Goal: Task Accomplishment & Management: Use online tool/utility

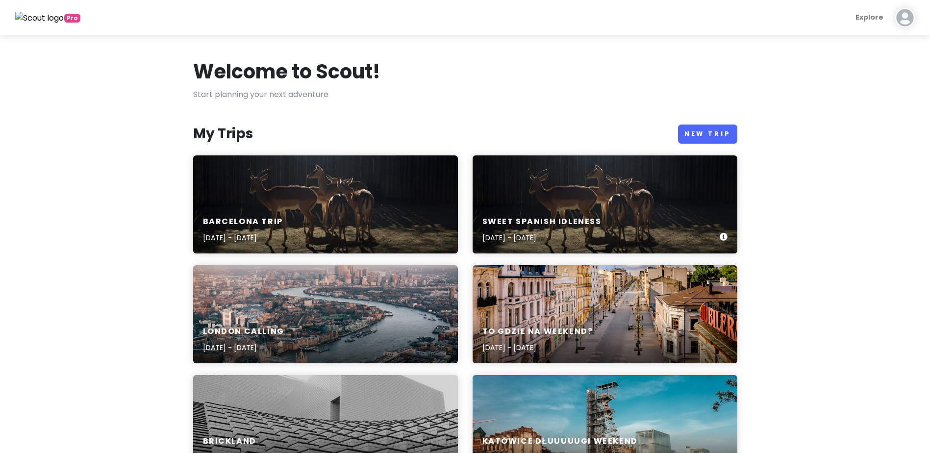
click at [531, 220] on h6 "Sweet spanish idleness" at bounding box center [542, 222] width 119 height 10
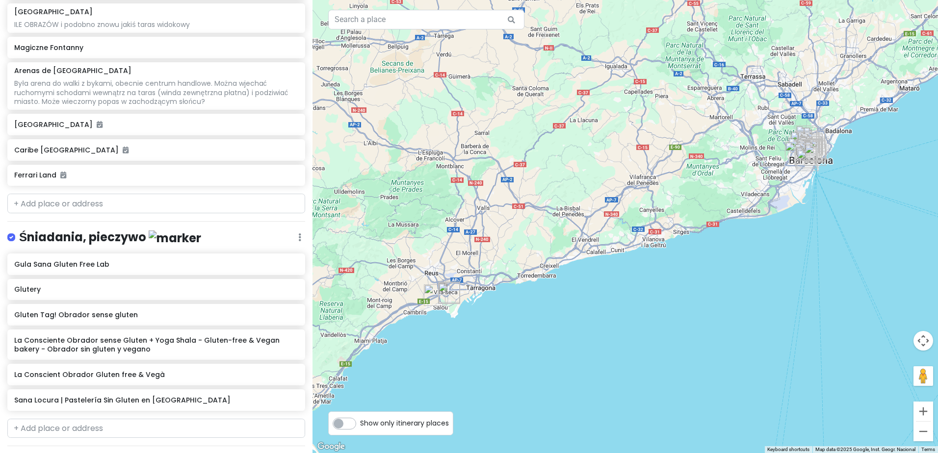
scroll to position [834, 0]
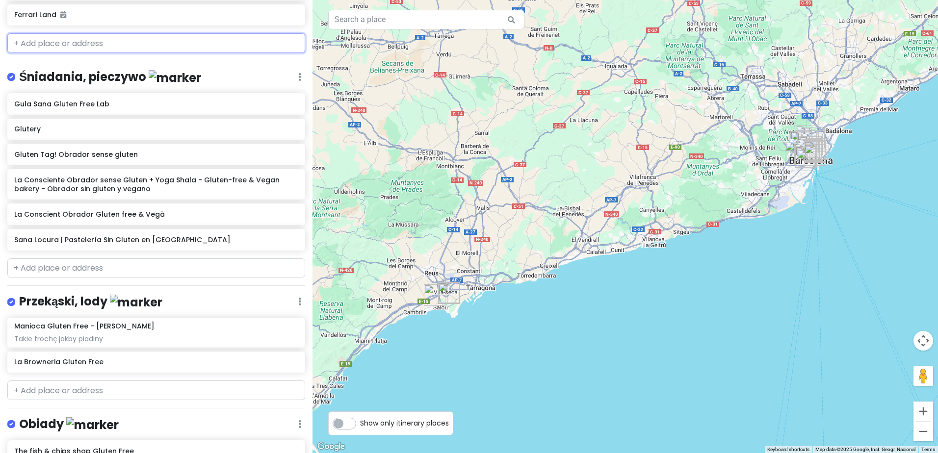
click at [130, 42] on input "text" at bounding box center [156, 43] width 298 height 20
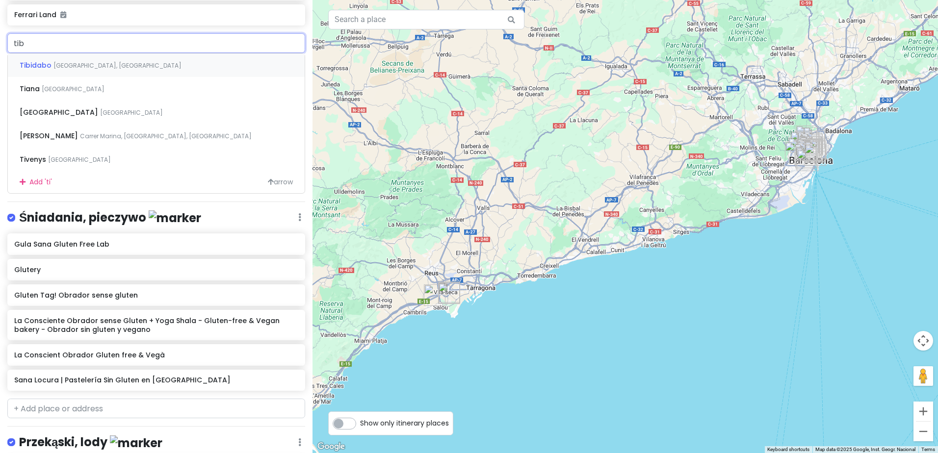
type input "tibi"
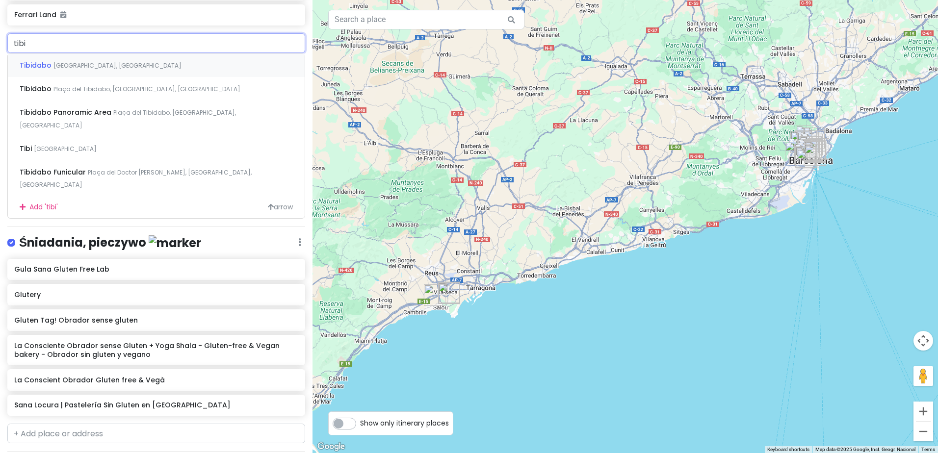
click at [125, 68] on div "Tibidabo [GEOGRAPHIC_DATA], [GEOGRAPHIC_DATA]" at bounding box center [156, 65] width 297 height 24
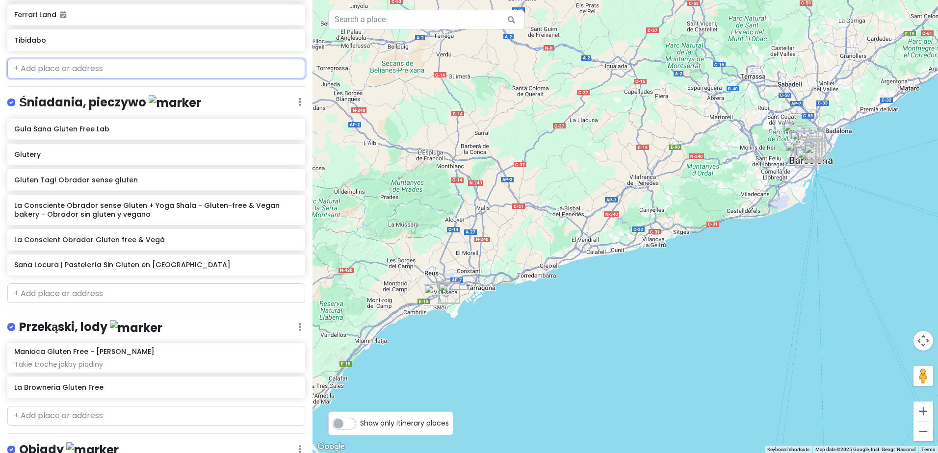
scroll to position [859, 0]
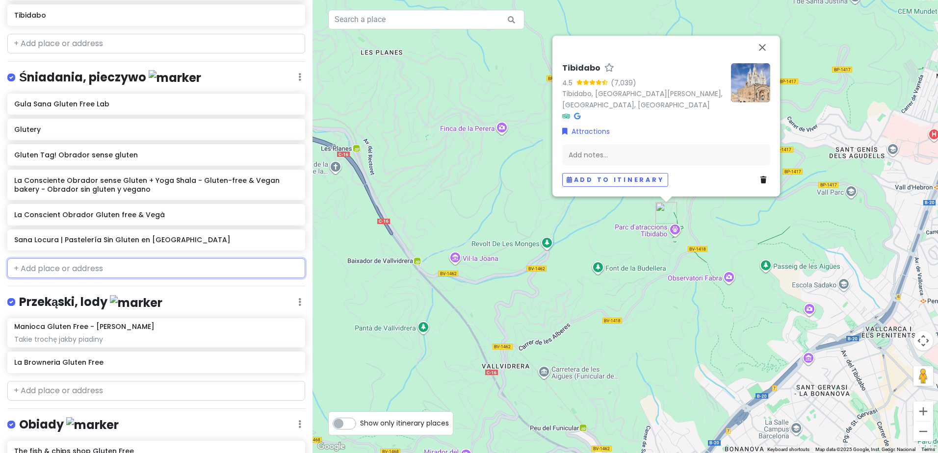
click at [108, 268] on input "text" at bounding box center [156, 268] width 298 height 20
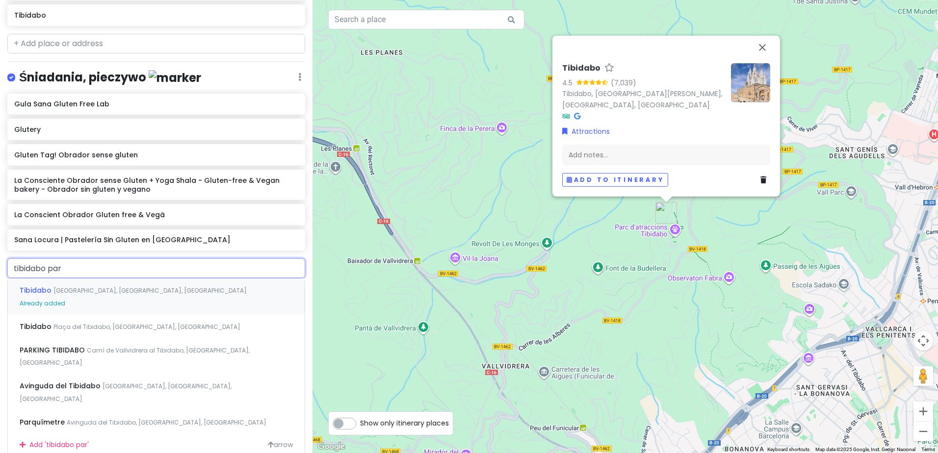
type input "tibidabo par"
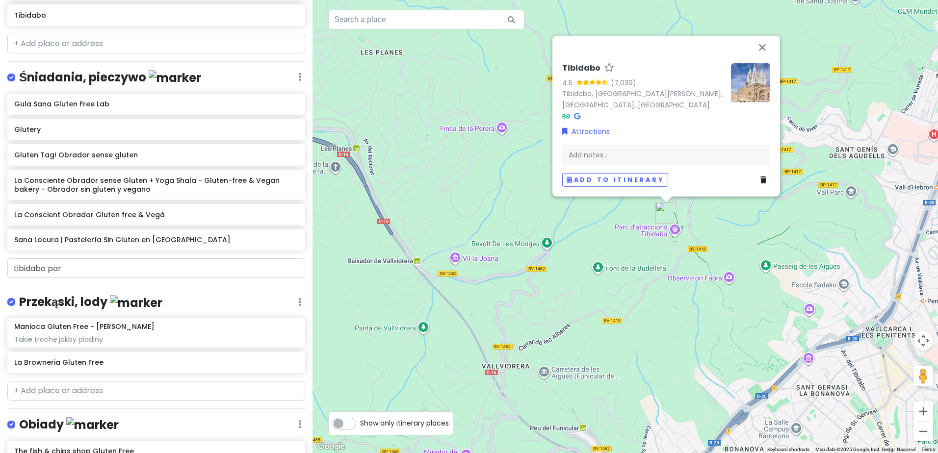
click at [675, 233] on div "Tibidabo 4.5 (7,039) [GEOGRAPHIC_DATA], [GEOGRAPHIC_DATA][PERSON_NAME], 08035 […" at bounding box center [624, 226] width 625 height 453
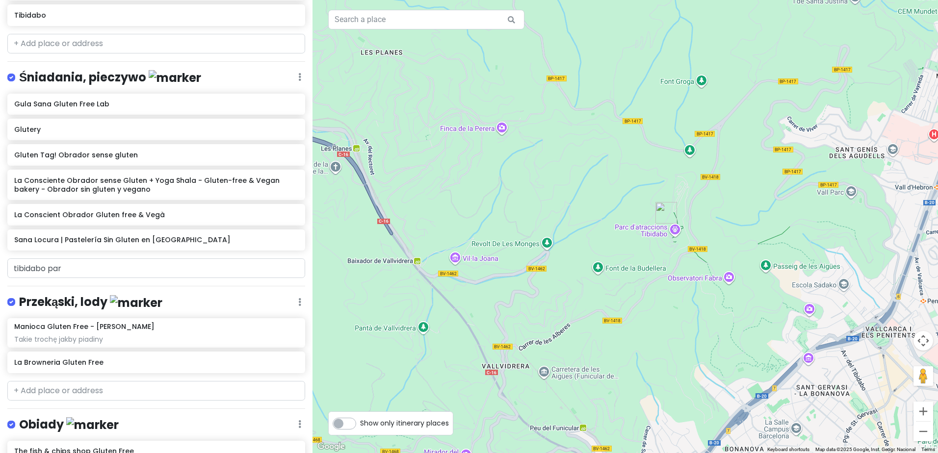
click at [652, 231] on div at bounding box center [624, 226] width 625 height 453
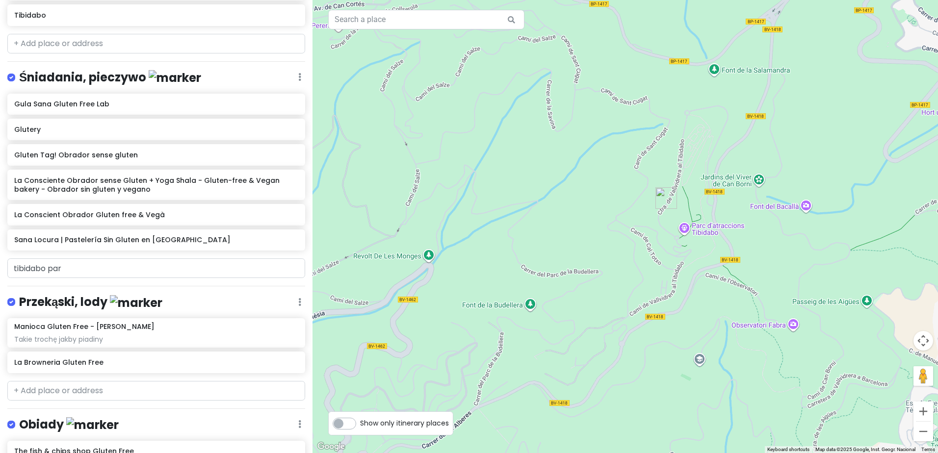
click at [666, 195] on img "Tibidabo" at bounding box center [665, 197] width 29 height 29
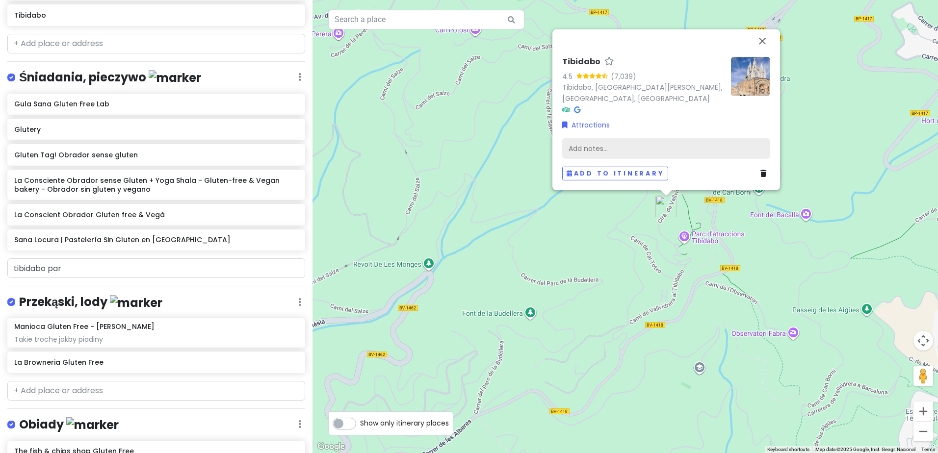
click at [665, 145] on div "Add notes..." at bounding box center [666, 148] width 208 height 21
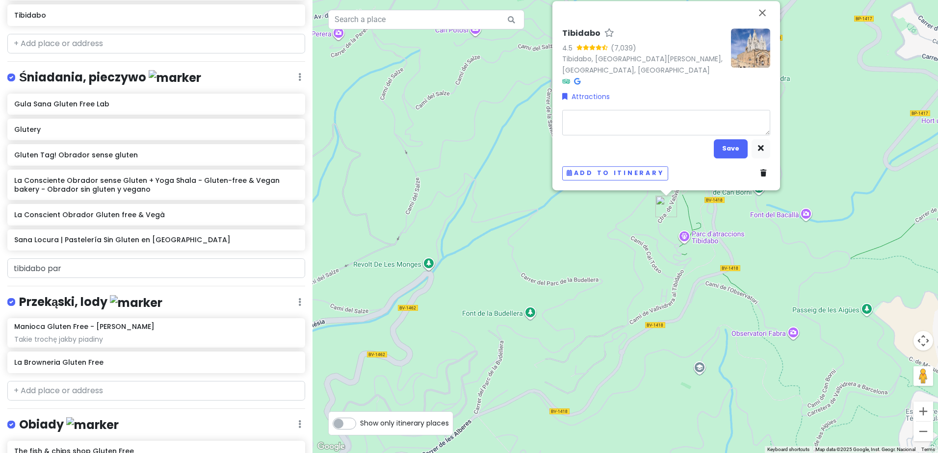
type textarea "x"
type textarea "O"
type textarea "x"
type textarea "Ob"
type textarea "x"
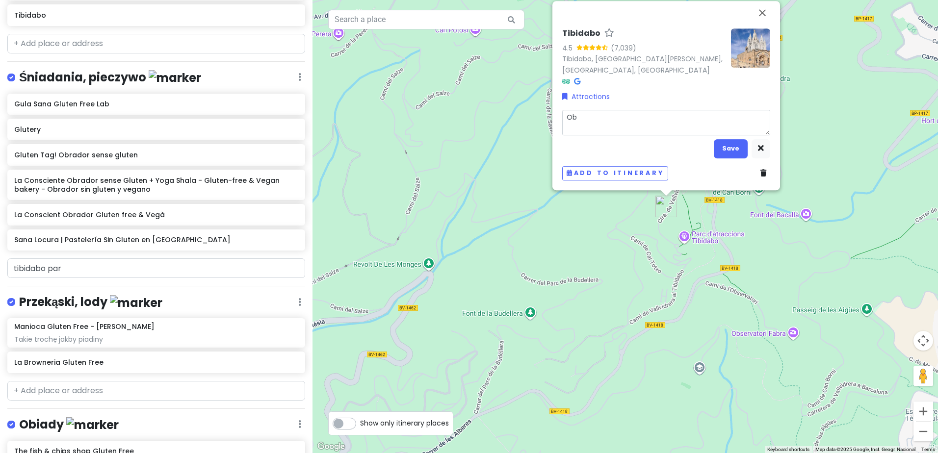
type textarea "Obe"
type textarea "x"
type textarea "Obej"
type textarea "x"
type textarea "Obejr"
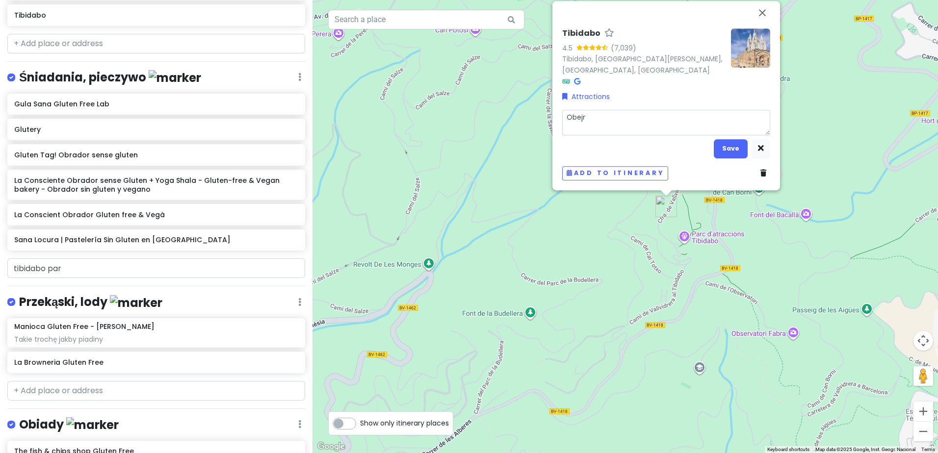
type textarea "x"
type textarea "Obejrz"
type textarea "x"
type textarea "Obejrze"
type textarea "x"
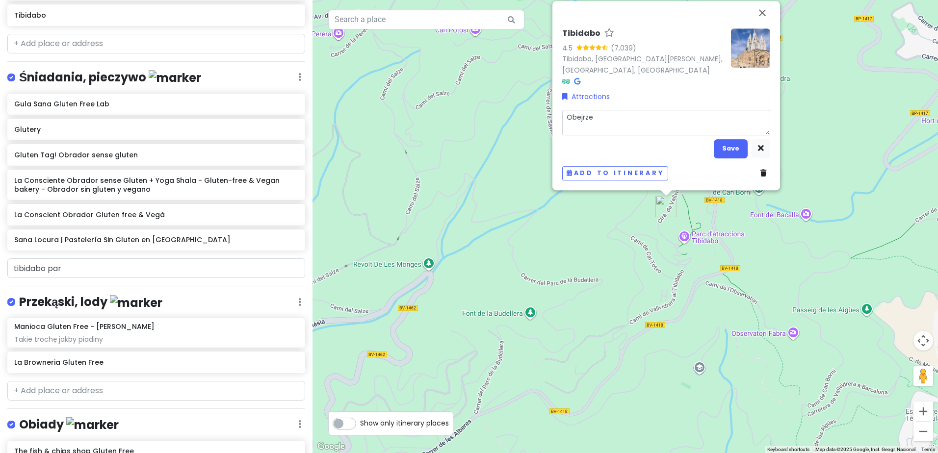
type textarea "Obejrzeć"
type textarea "x"
type textarea "Obejrzeć"
type textarea "x"
type textarea "Obejrzeć p"
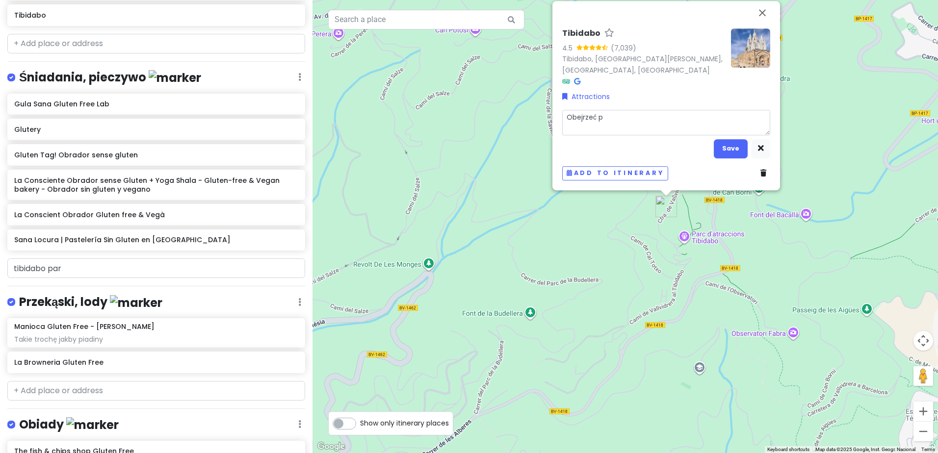
type textarea "x"
type textarea "Obejrzeć"
type textarea "x"
type textarea "Obejrzeć b"
type textarea "x"
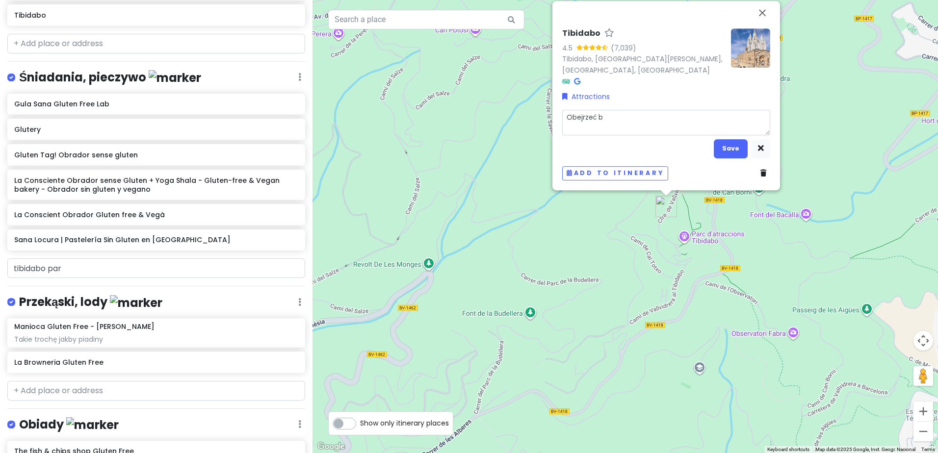
type textarea "Obejrzeć bl"
type textarea "x"
type textarea "Obejrzeć bli"
type textarea "x"
type textarea "Obejrzeć bliż"
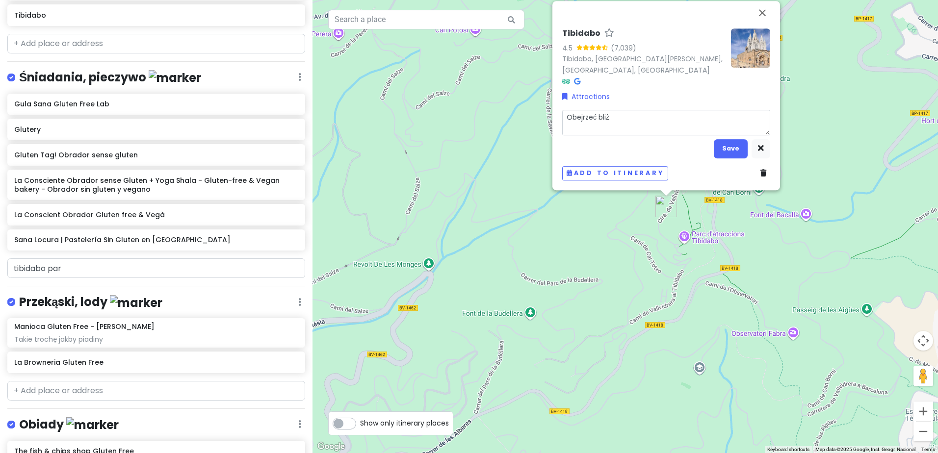
type textarea "x"
type textarea "Obejrzeć bliże"
type textarea "x"
type textarea "Obejrzeć bliżej"
type textarea "x"
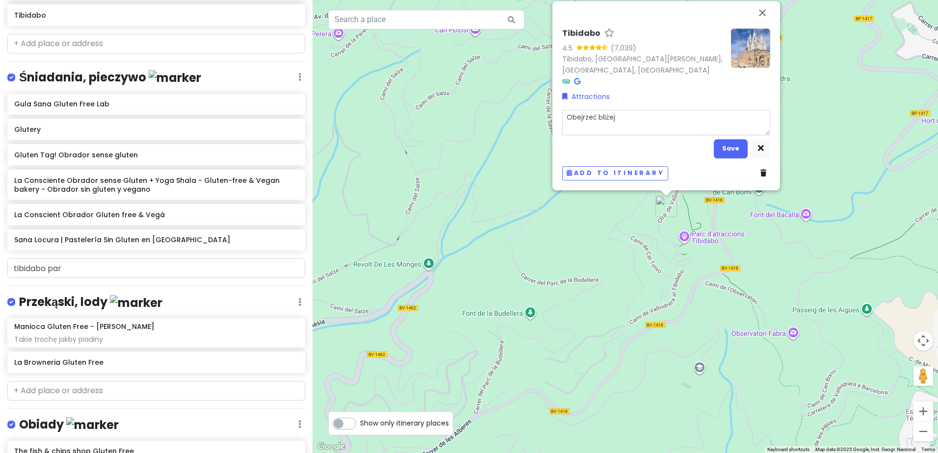
type textarea "Obejrzeć bliżej"
type textarea "x"
type textarea "Obejrzeć bliżej -"
type textarea "x"
type textarea "Obejrzeć bliżej -"
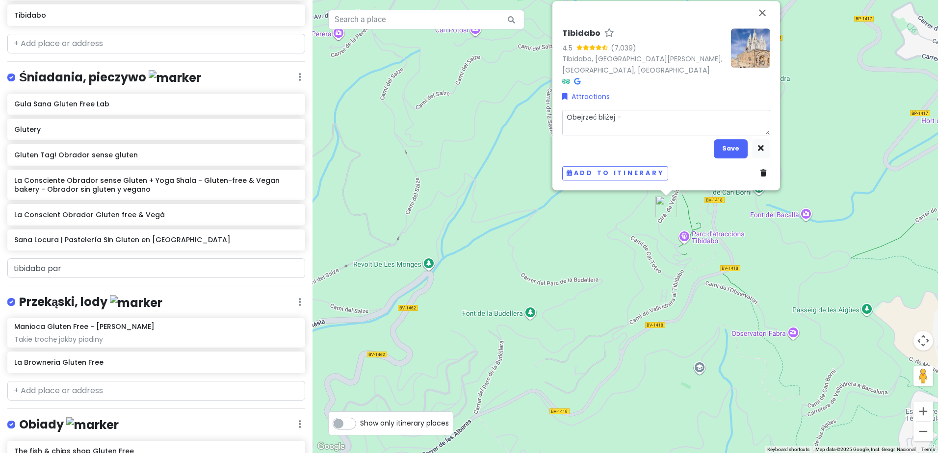
type textarea "x"
type textarea "Obejrzeć bliżej - j"
type textarea "x"
type textarea "Obejrzeć bliżej - ja"
type textarea "x"
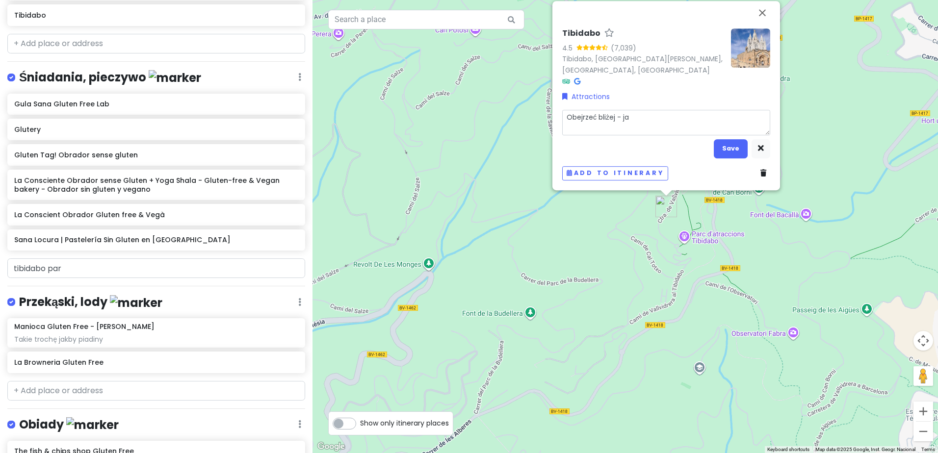
type textarea "Obejrzeć bliżej - jak"
type textarea "x"
type textarea "Obejrzeć bliżej - jaki"
type textarea "x"
type textarea "Obejrzeć bliżej - jakie"
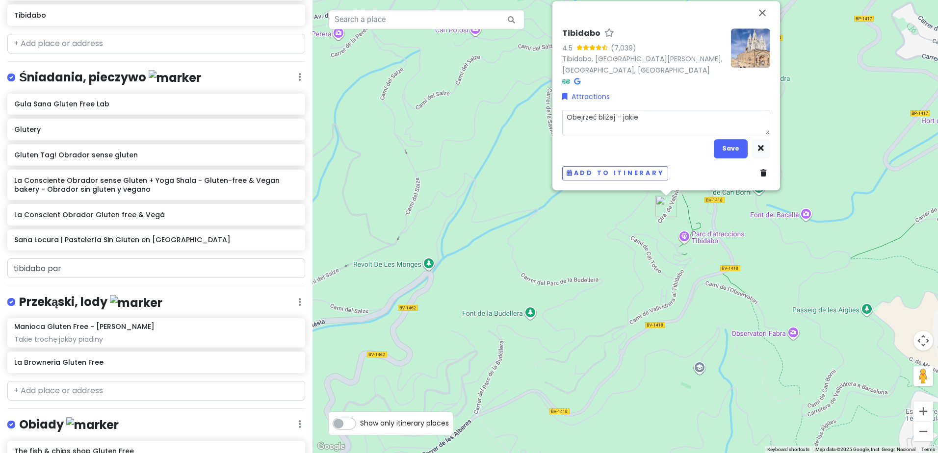
type textarea "x"
type textarea "Obejrzeć bliżej - jakieś"
type textarea "x"
type textarea "Obejrzeć bliżej - jakieś"
type textarea "x"
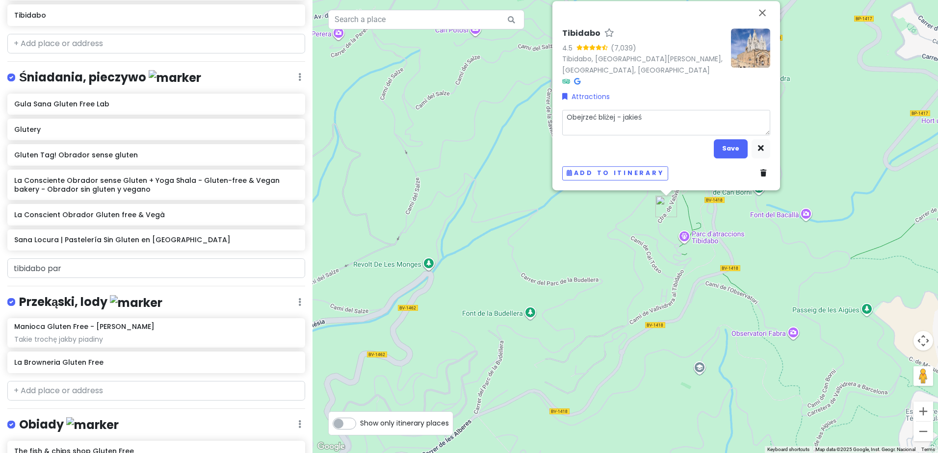
type textarea "Obejrzeć bliżej - jakieś w"
type textarea "x"
type textarea "Obejrzeć bliżej - jakieś wz"
type textarea "x"
type textarea "Obejrzeć bliżej - jakieś wzg"
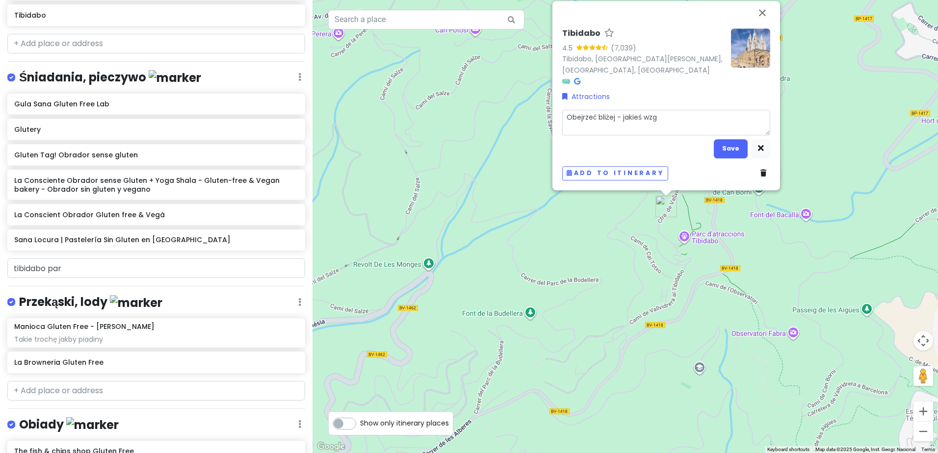
type textarea "x"
type textarea "Obejrzeć bliżej - jakieś wzgó"
type textarea "x"
type textarea "Obejrzeć bliżej - jakieś wzgór"
type textarea "x"
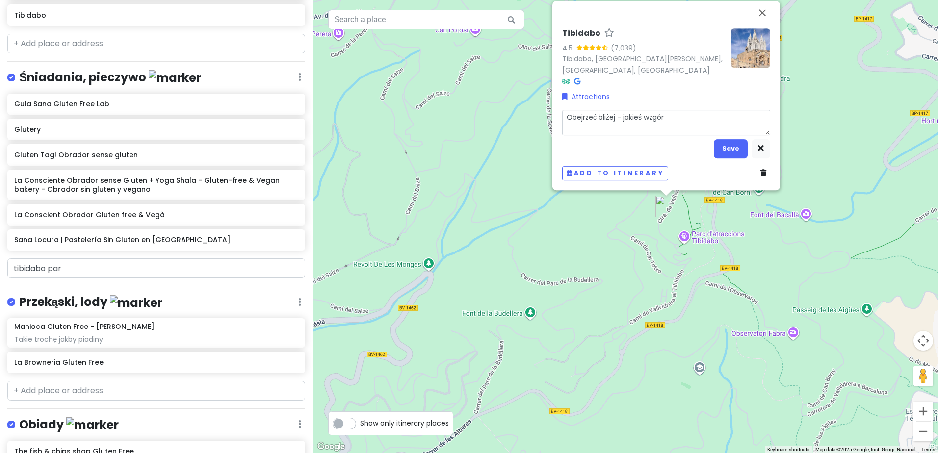
type textarea "Obejrzeć bliżej - jakieś wzgórz"
type textarea "x"
type textarea "Obejrzeć bliżej - jakieś wzgórze"
type textarea "x"
type textarea "Obejrzeć bliżej - jakieś wzgórze"
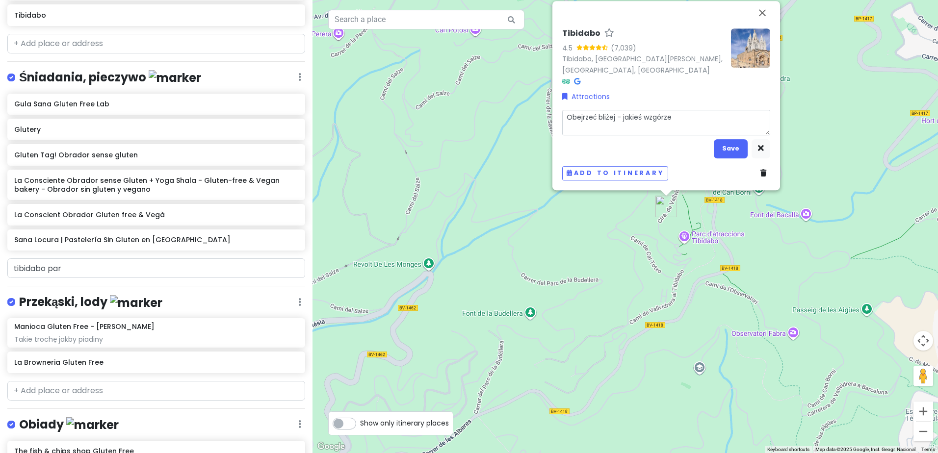
type textarea "x"
type textarea "Obejrzeć bliżej - jakieś wzgórze i"
type textarea "x"
type textarea "Obejrzeć bliżej - jakieś wzgórze i"
type textarea "x"
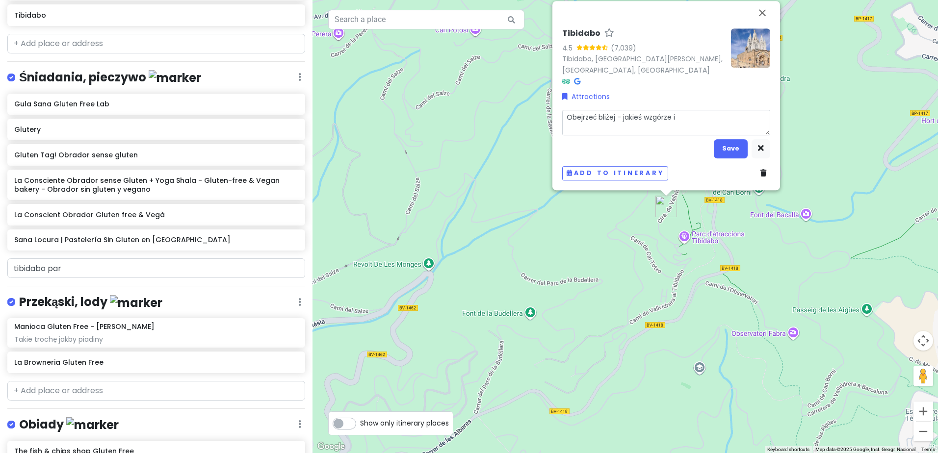
type textarea "Obejrzeć bliżej - jakieś wzgórze i d"
type textarea "x"
type textarea "Obejrzeć bliżej - jakieś wzgórze i do"
type textarea "x"
type textarea "Obejrzeć bliżej - jakieś wzgórze i do"
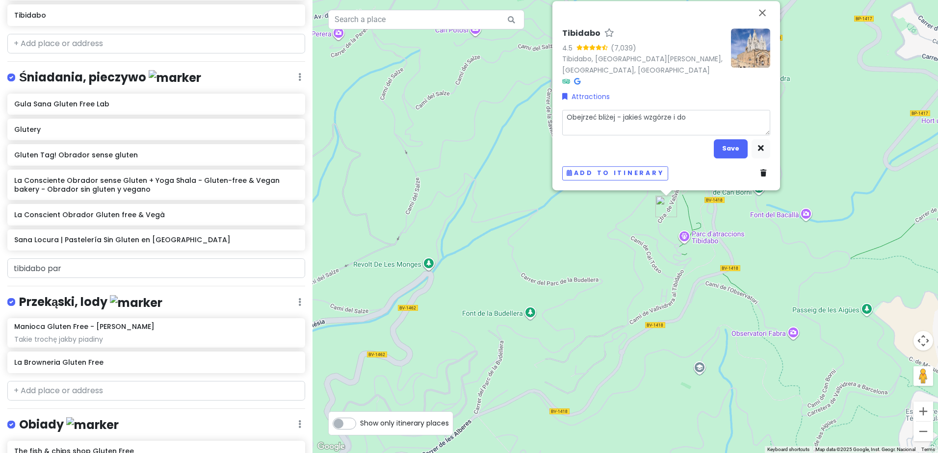
type textarea "x"
type textarea "Obejrzeć bliżej - jakieś wzgórze i do t"
type textarea "x"
type textarea "Obejrzeć bliżej - jakieś wzgórze i do te"
type textarea "x"
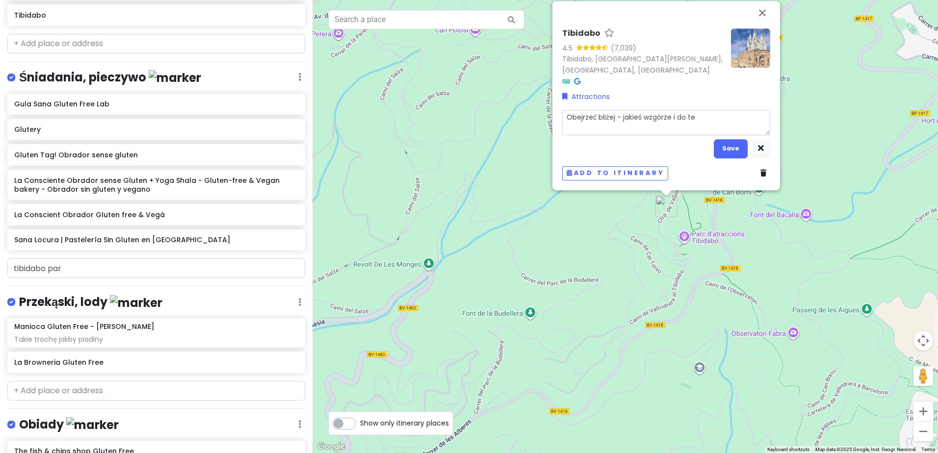
type textarea "Obejrzeć bliżej - jakieś wzgórze i do teg"
type textarea "x"
type textarea "Obejrzeć bliżej - jakieś wzgórze i do tego"
type textarea "x"
type textarea "Obejrzeć bliżej - jakieś wzgórze i do tego"
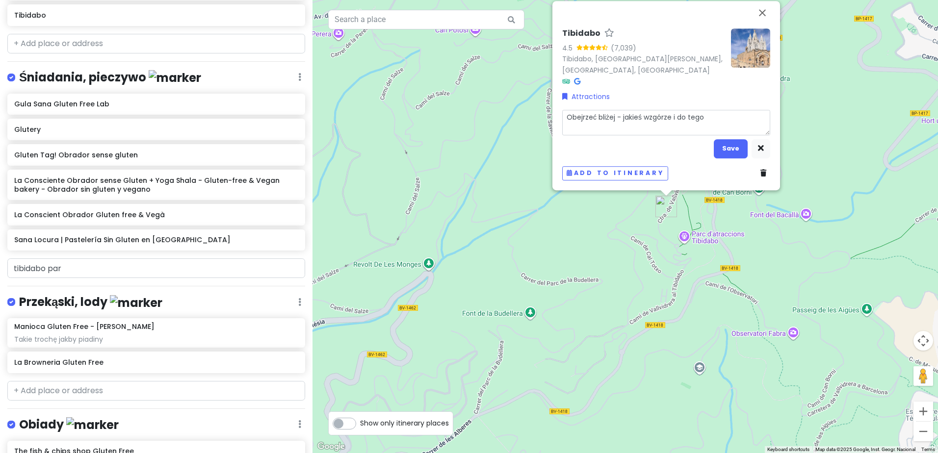
type textarea "x"
type textarea "Obejrzeć bliżej - jakieś wzgórze i do tego m"
type textarea "x"
type textarea "Obejrzeć bliżej - jakieś wzgórze i do tego mi"
type textarea "x"
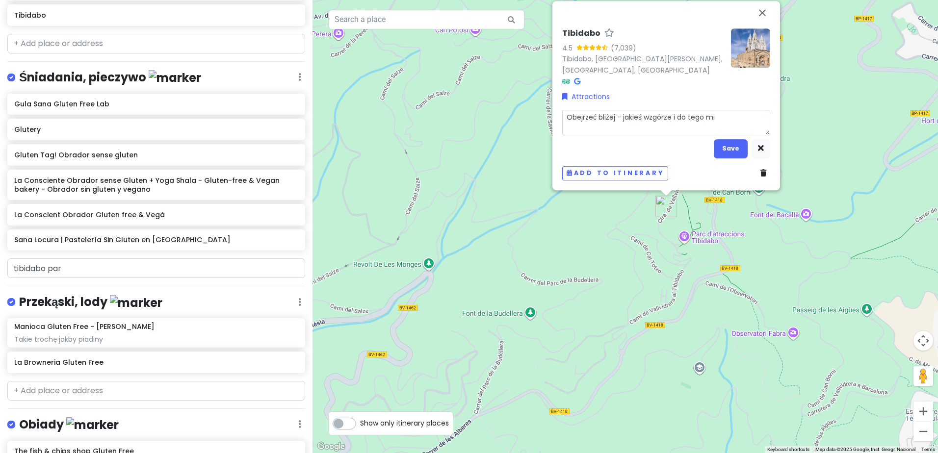
type textarea "Obejrzeć bliżej - jakieś wzgórze i do tego min"
type textarea "x"
type textarea "Obejrzeć bliżej - jakieś wzgórze i do tego mini"
type textarea "x"
type textarea "Obejrzeć bliżej - jakieś wzgórze i do tego mini"
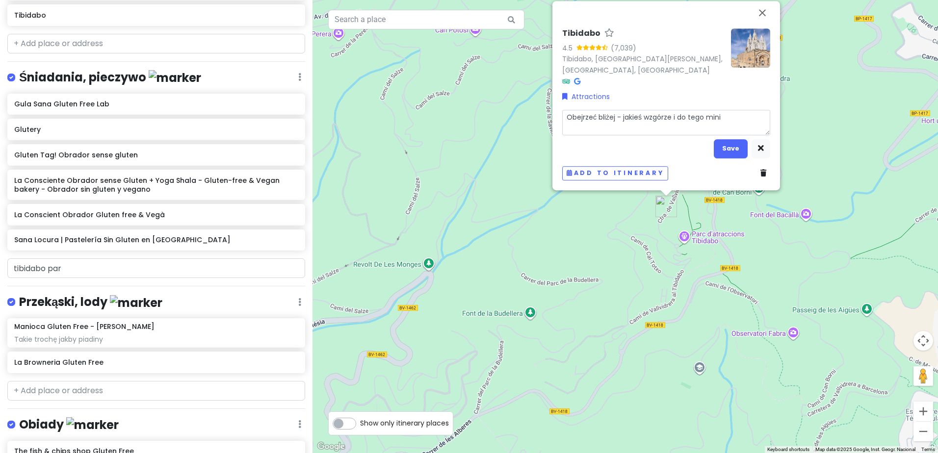
type textarea "x"
type textarea "Obejrzeć bliżej - jakieś wzgórze i do tego mini p"
type textarea "x"
type textarea "Obejrzeć bliżej - jakieś wzgórze i do tego mini pa"
type textarea "x"
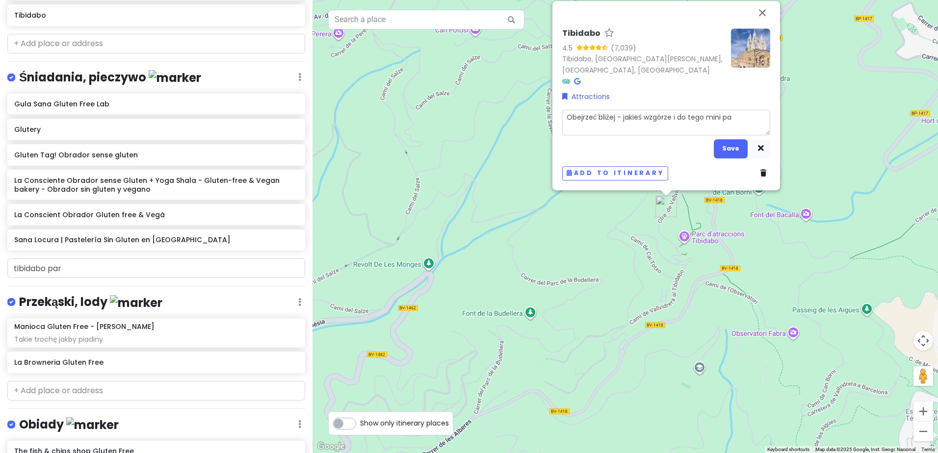
type textarea "Obejrzeć bliżej - jakieś wzgórze i do tego mini par"
type textarea "x"
type textarea "Obejrzeć bliżej - jakieś wzgórze i do tego mini park"
type textarea "x"
type textarea "Obejrzeć bliżej - jakieś wzgórze i do tego mini park"
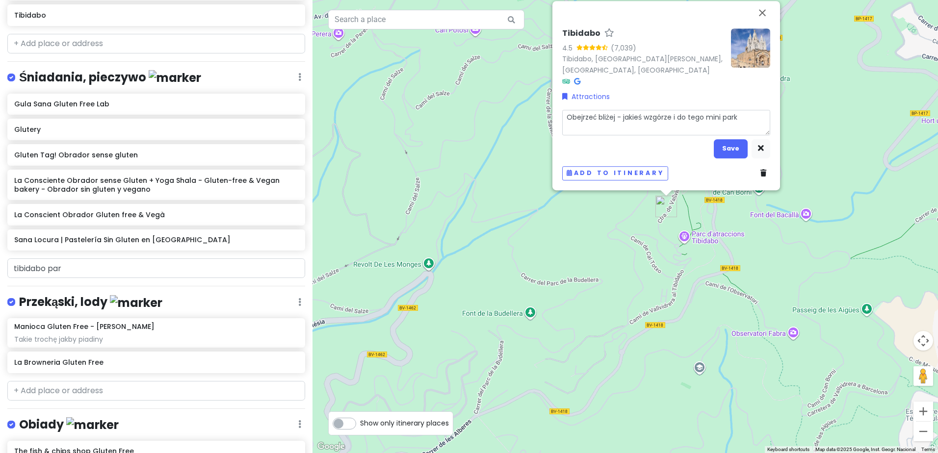
type textarea "x"
type textarea "Obejrzeć bliżej - jakieś wzgórze i do tego mini park r"
type textarea "x"
type textarea "Obejrzeć bliżej - jakieś wzgórze i do tego mini park ro"
type textarea "x"
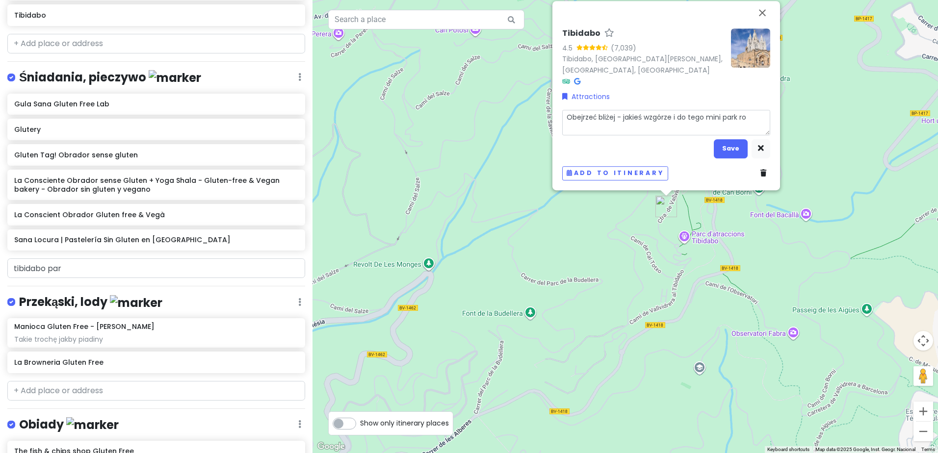
type textarea "Obejrzeć bliżej - jakieś wzgórze i do tego mini park roz"
type textarea "x"
type textarea "Obejrzeć bliżej - jakieś wzgórze i do tego mini park rozr"
type textarea "x"
type textarea "Obejrzeć bliżej - jakieś wzgórze i do tego mini park rozry"
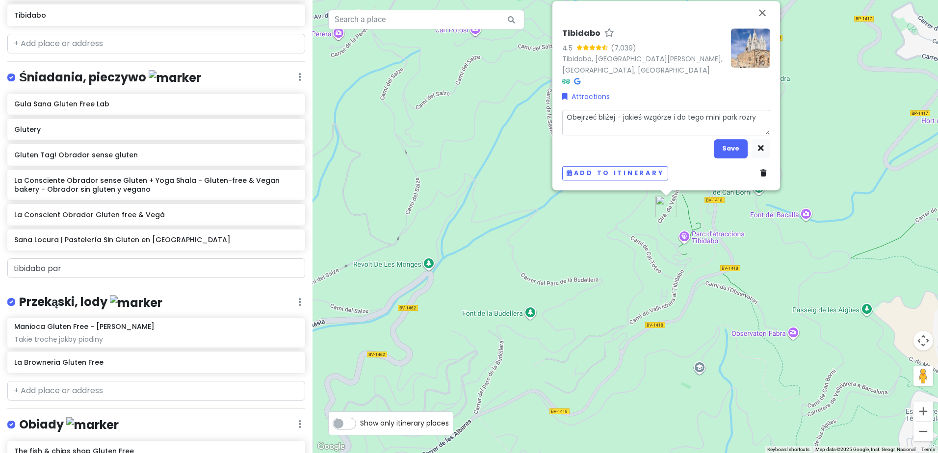
type textarea "x"
type textarea "Obejrzeć bliżej - jakieś wzgórze i do tego mini park rozryw"
type textarea "x"
type textarea "Obejrzeć bliżej - jakieś wzgórze i do tego mini park rozrywk"
type textarea "x"
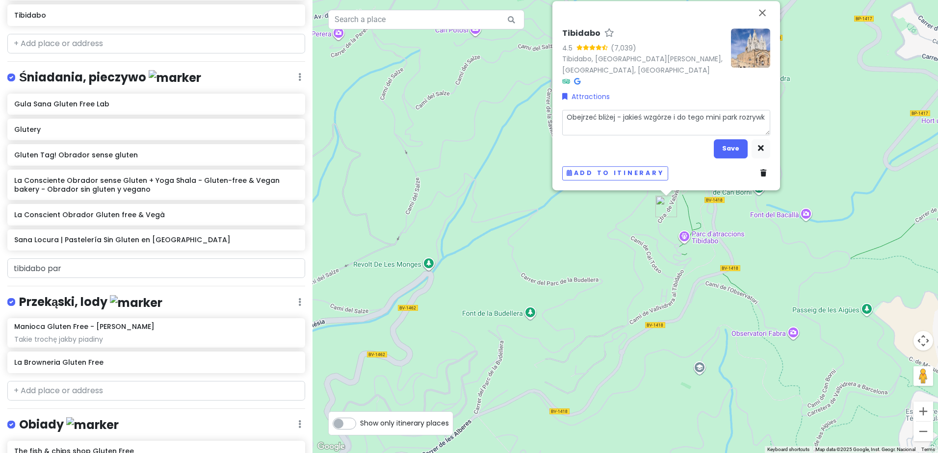
type textarea "Obejrzeć bliżej - jakieś wzgórze i do tego mini park rozrywki"
type textarea "x"
type textarea "Obejrzeć bliżej - jakieś wzgórze i do tego mini park rozrywki."
click at [730, 145] on button "Save" at bounding box center [731, 148] width 34 height 19
